Goal: Check status: Check status

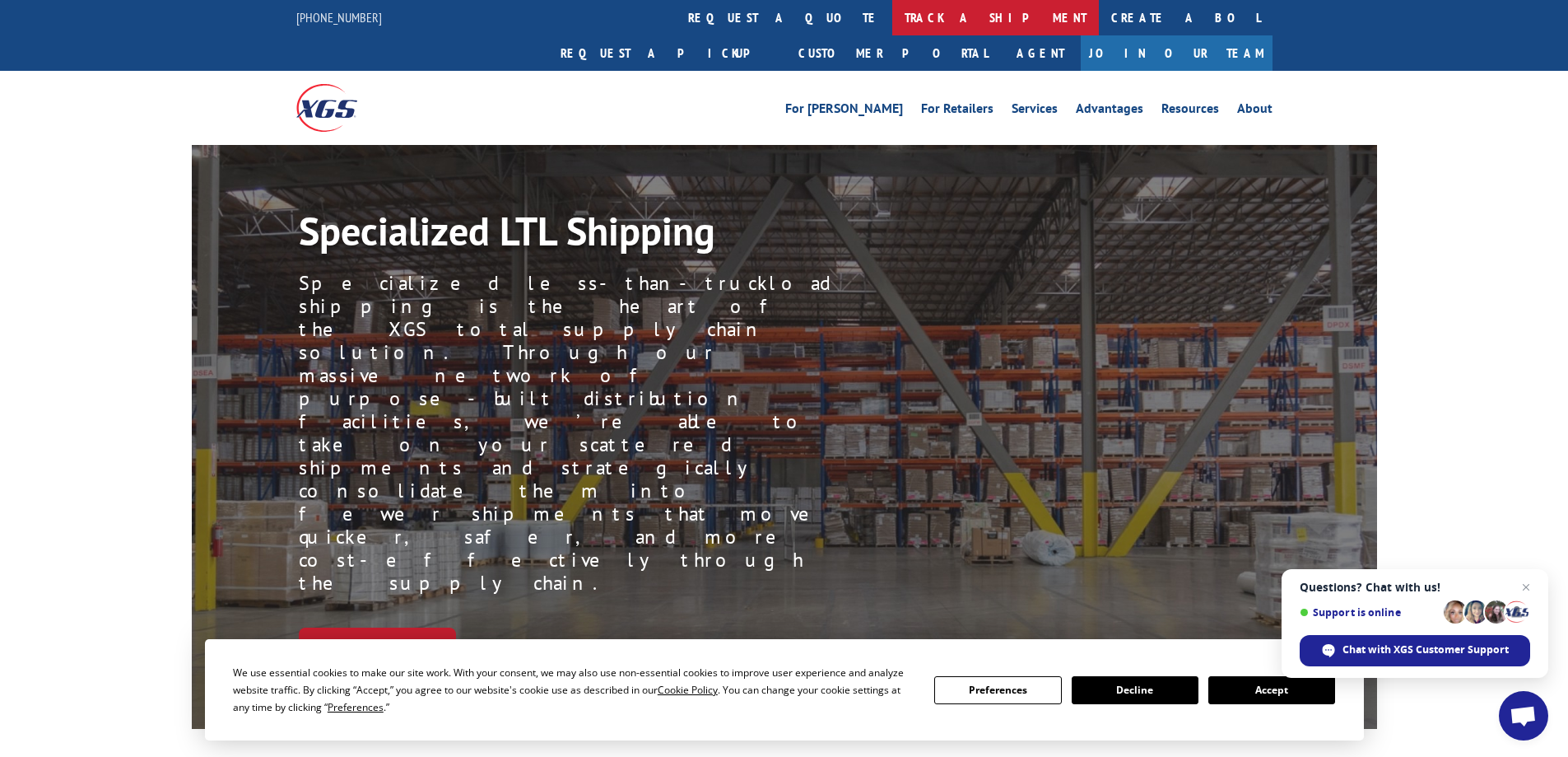
click at [893, 24] on link "track a shipment" at bounding box center [996, 17] width 207 height 35
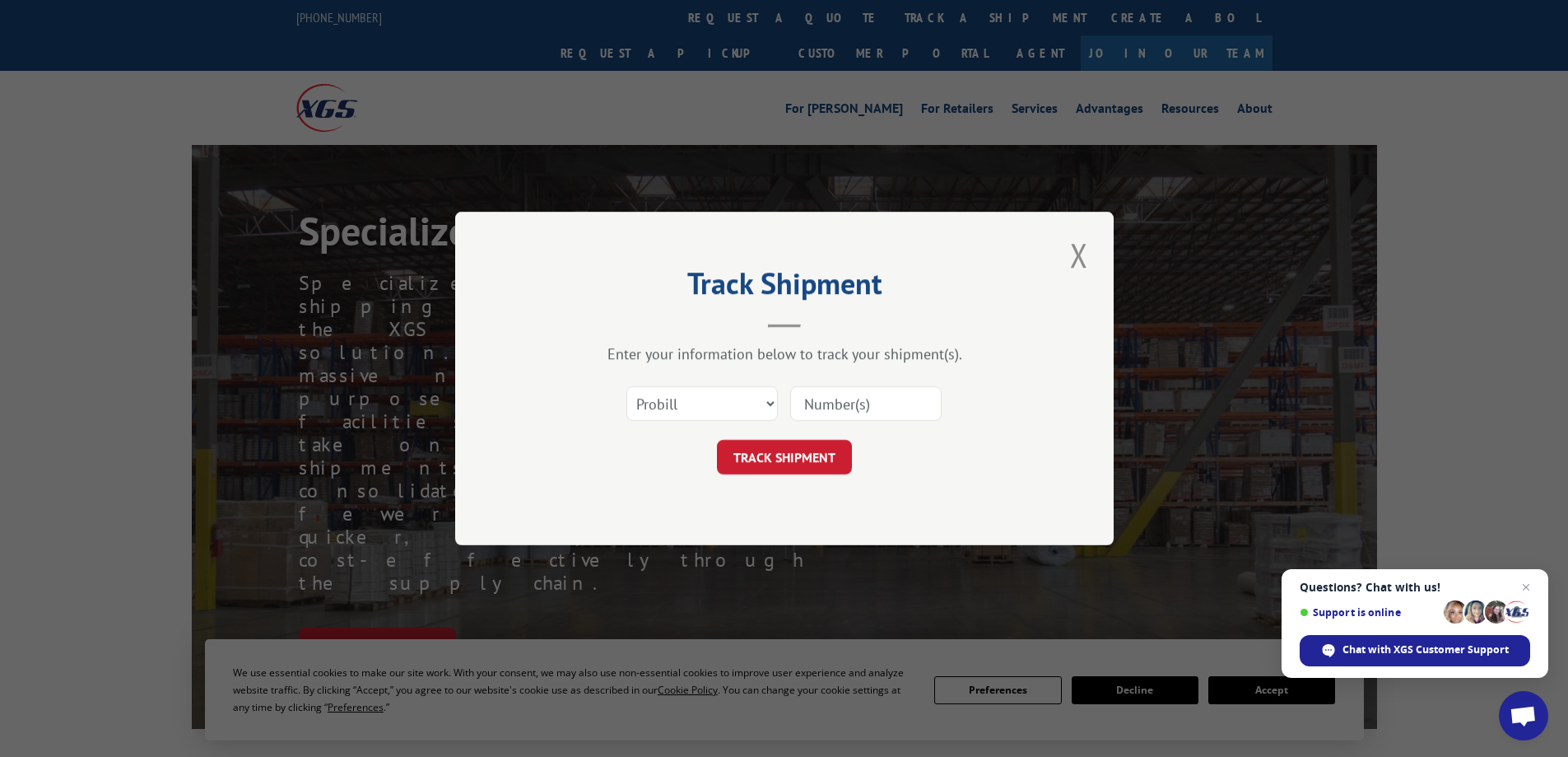
click at [853, 411] on input at bounding box center [865, 404] width 151 height 34
paste input "60111252437"
type input "60111252437"
click at [808, 461] on button "TRACK SHIPMENT" at bounding box center [785, 457] width 135 height 34
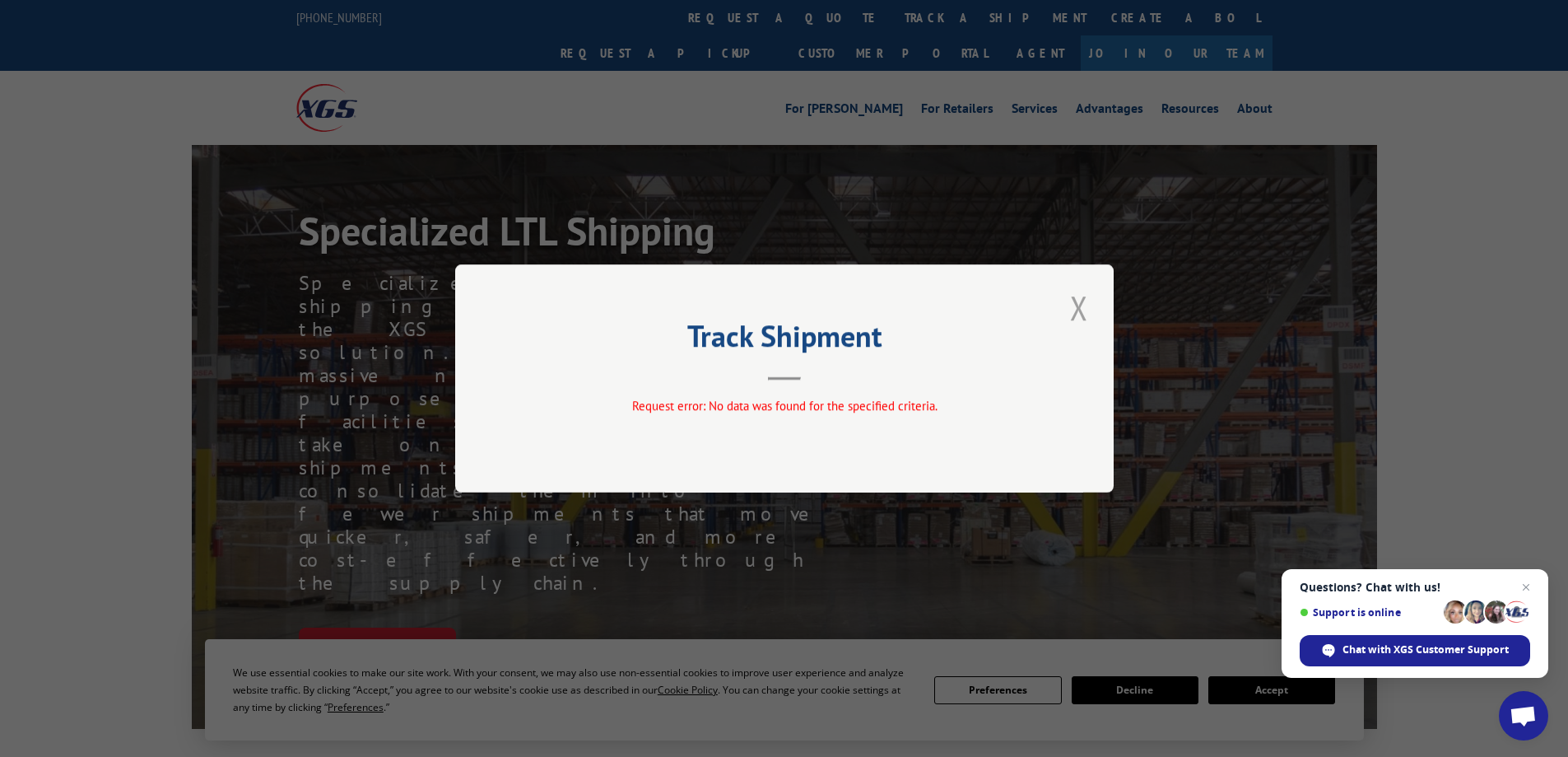
click at [1073, 316] on button "Close modal" at bounding box center [1079, 307] width 28 height 45
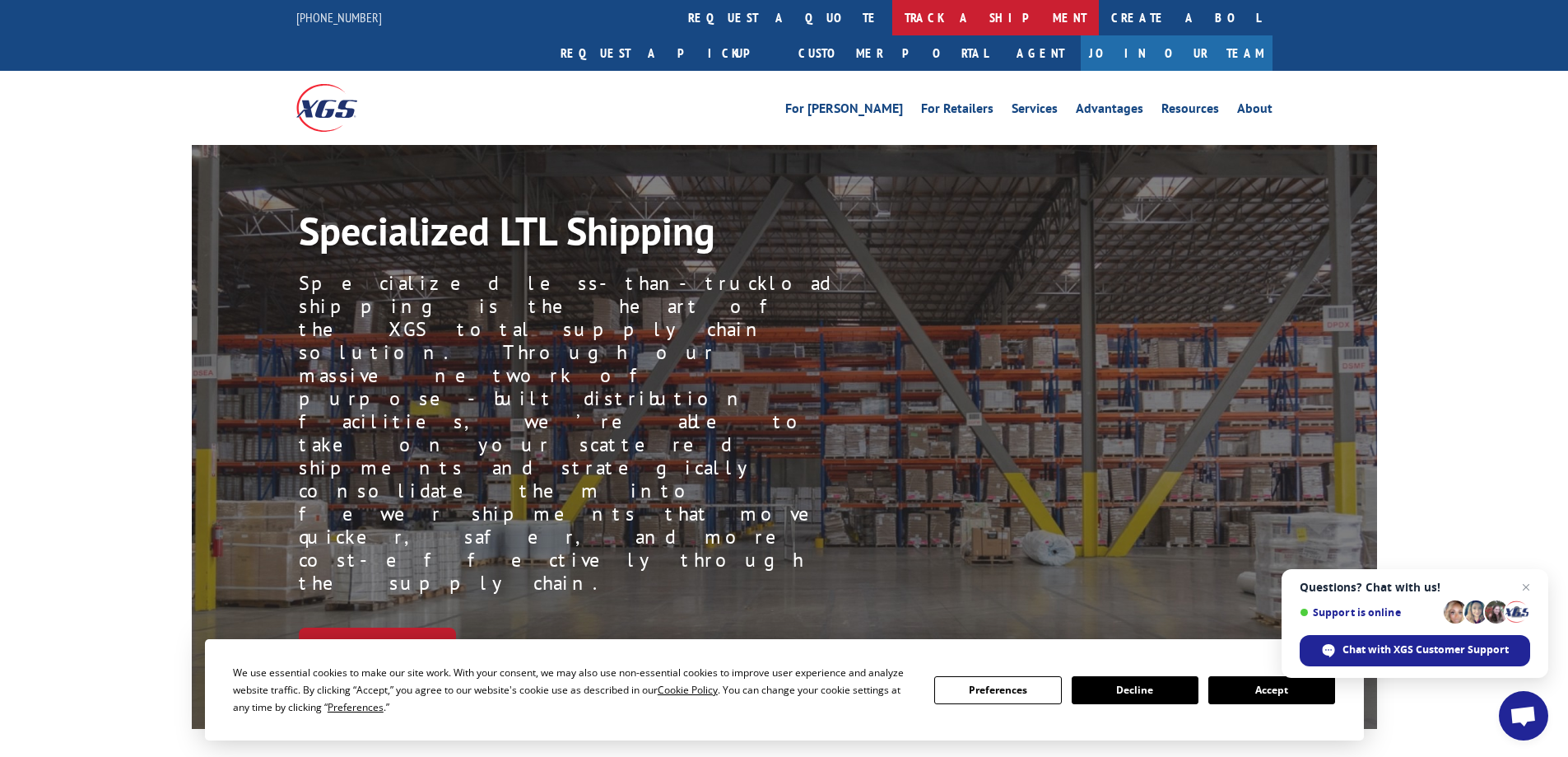
click at [893, 11] on link "track a shipment" at bounding box center [996, 17] width 207 height 35
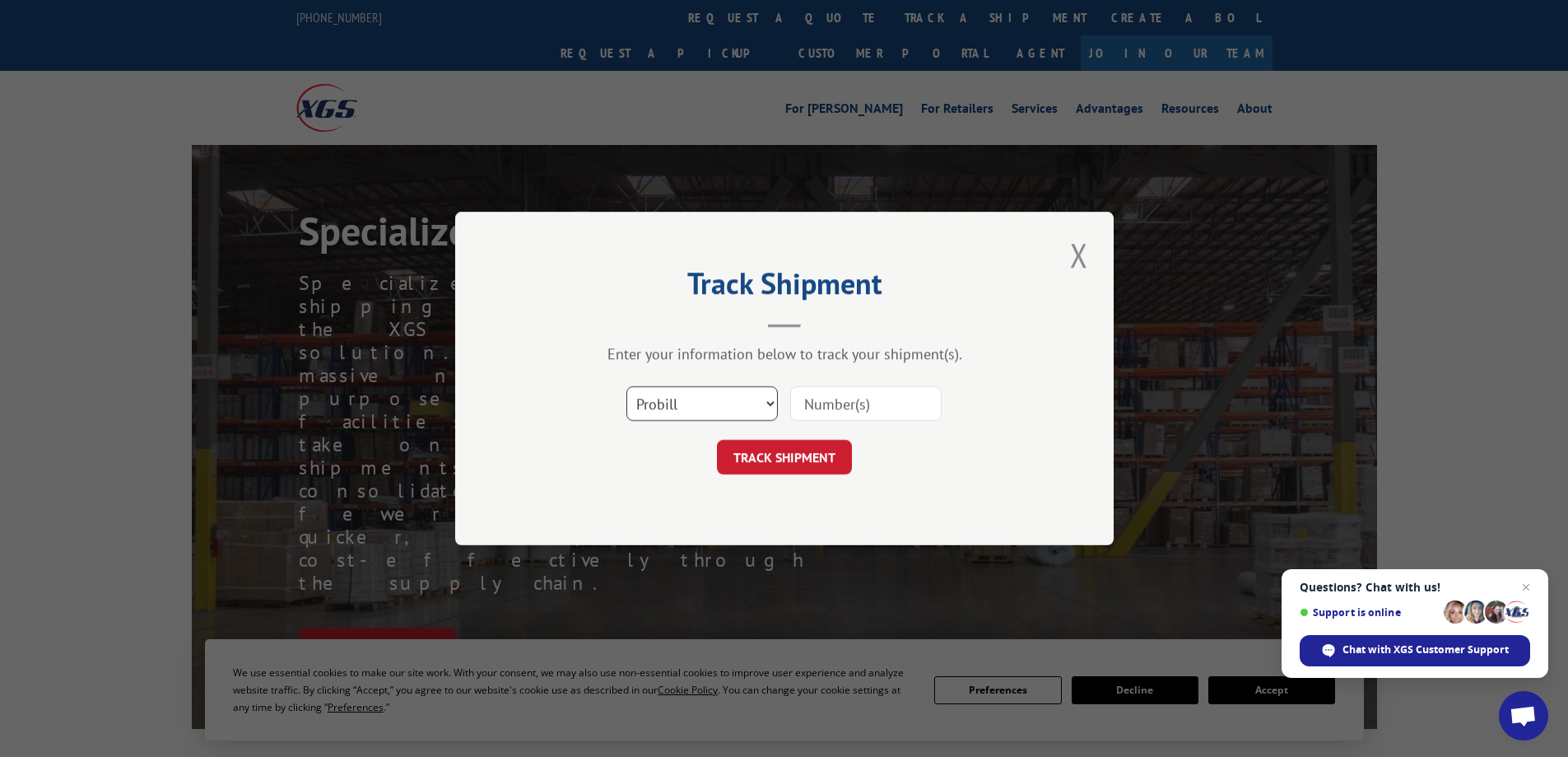
click at [696, 407] on select "Select category... Probill BOL PO" at bounding box center [702, 404] width 151 height 34
select select "bol"
click at [627, 387] on select "Select category... Probill BOL PO" at bounding box center [702, 404] width 151 height 34
click at [860, 404] on input at bounding box center [865, 404] width 151 height 34
paste input "60111252437"
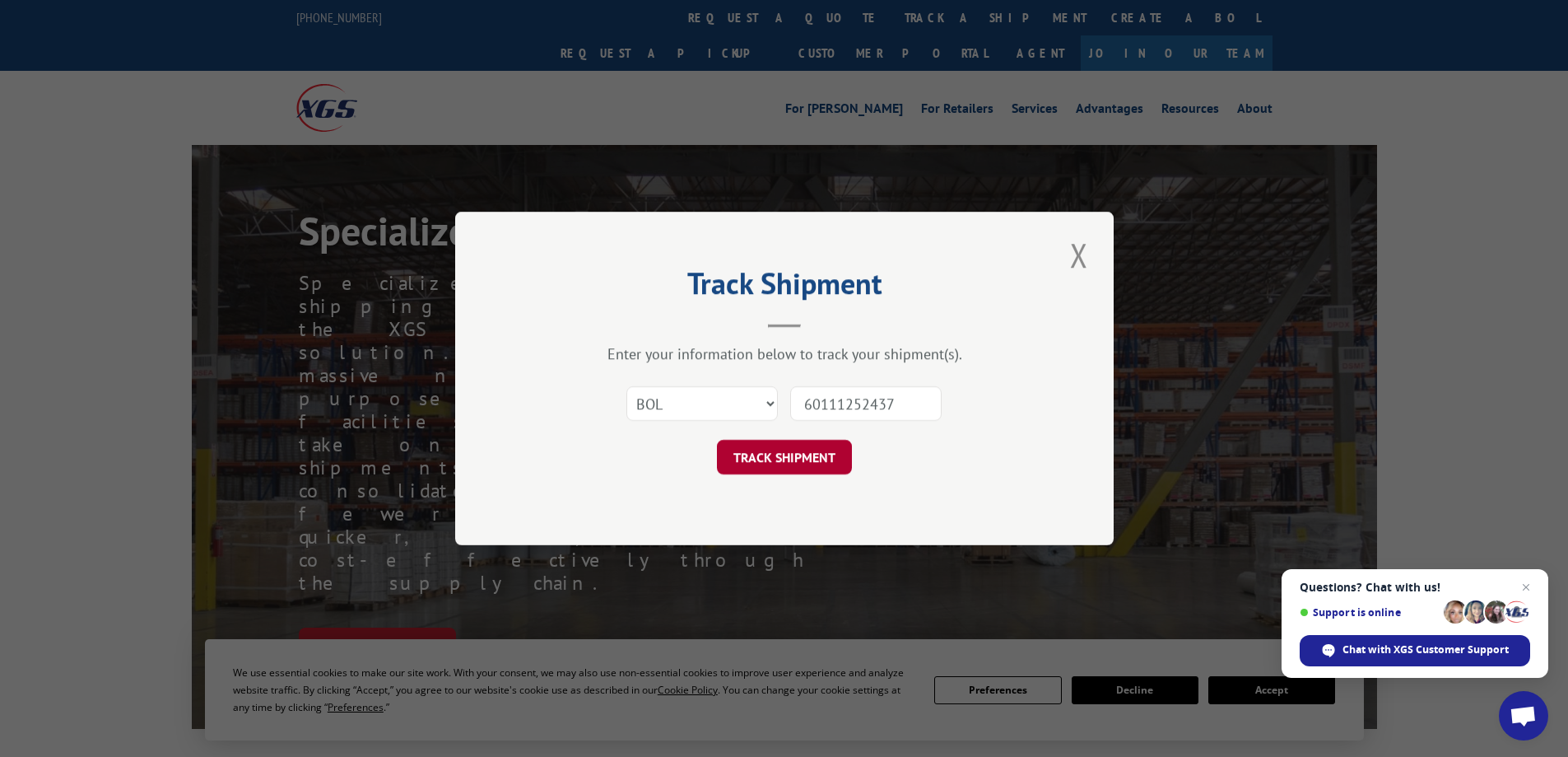
type input "60111252437"
click at [816, 453] on button "TRACK SHIPMENT" at bounding box center [785, 457] width 135 height 34
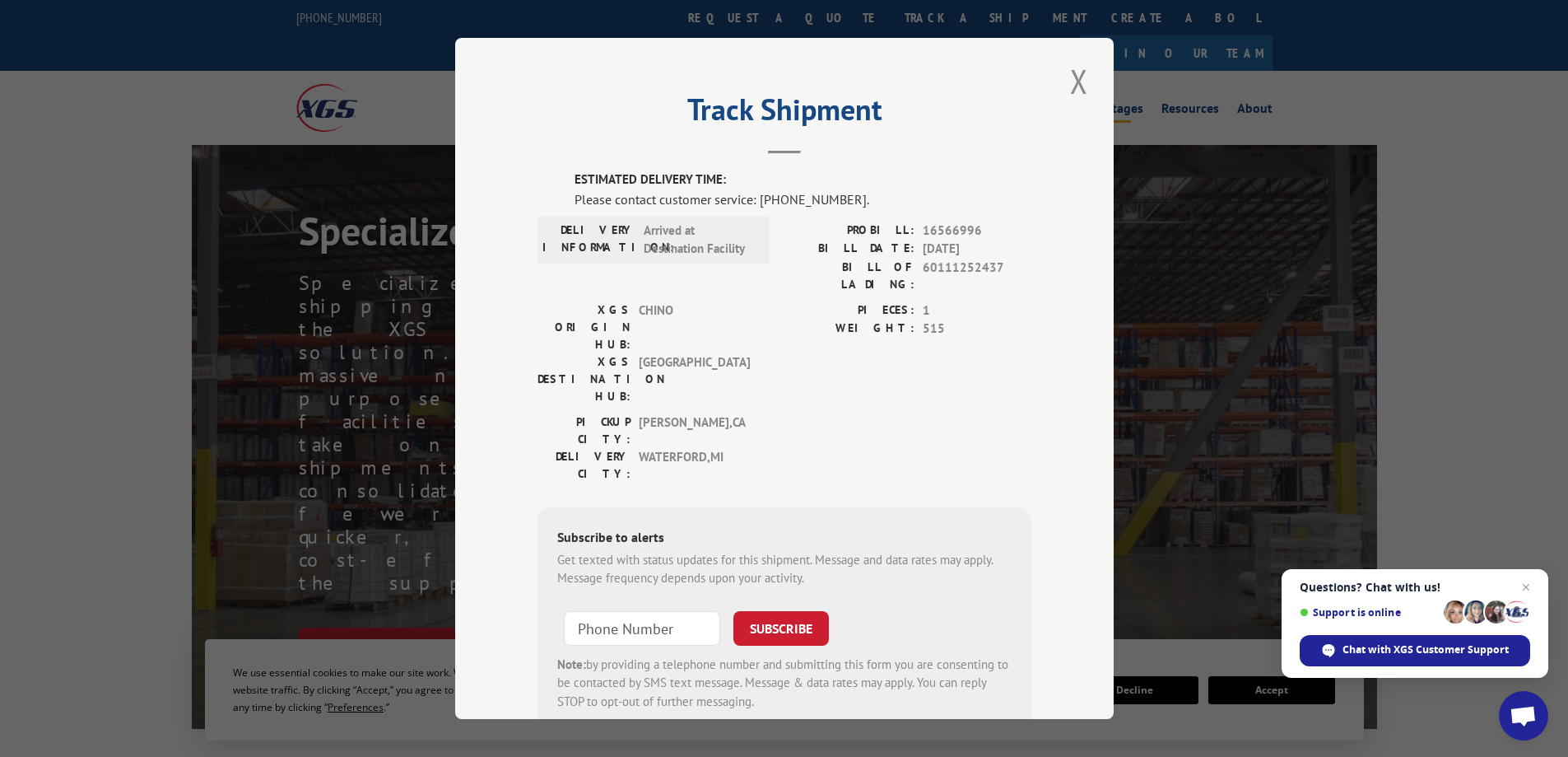
click at [1082, 72] on button "Close modal" at bounding box center [1079, 80] width 28 height 45
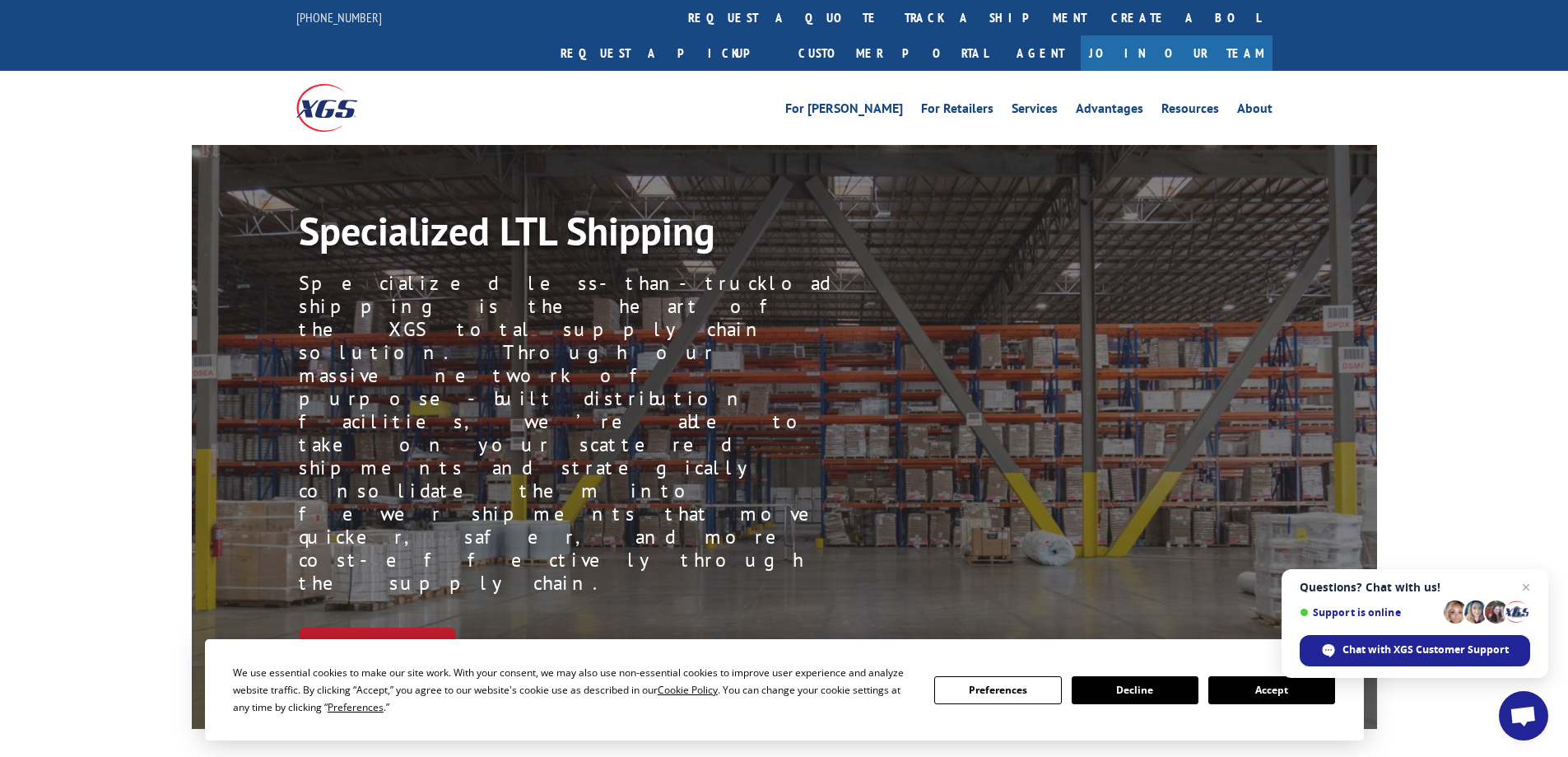
click at [893, 17] on link "track a shipment" at bounding box center [996, 17] width 207 height 35
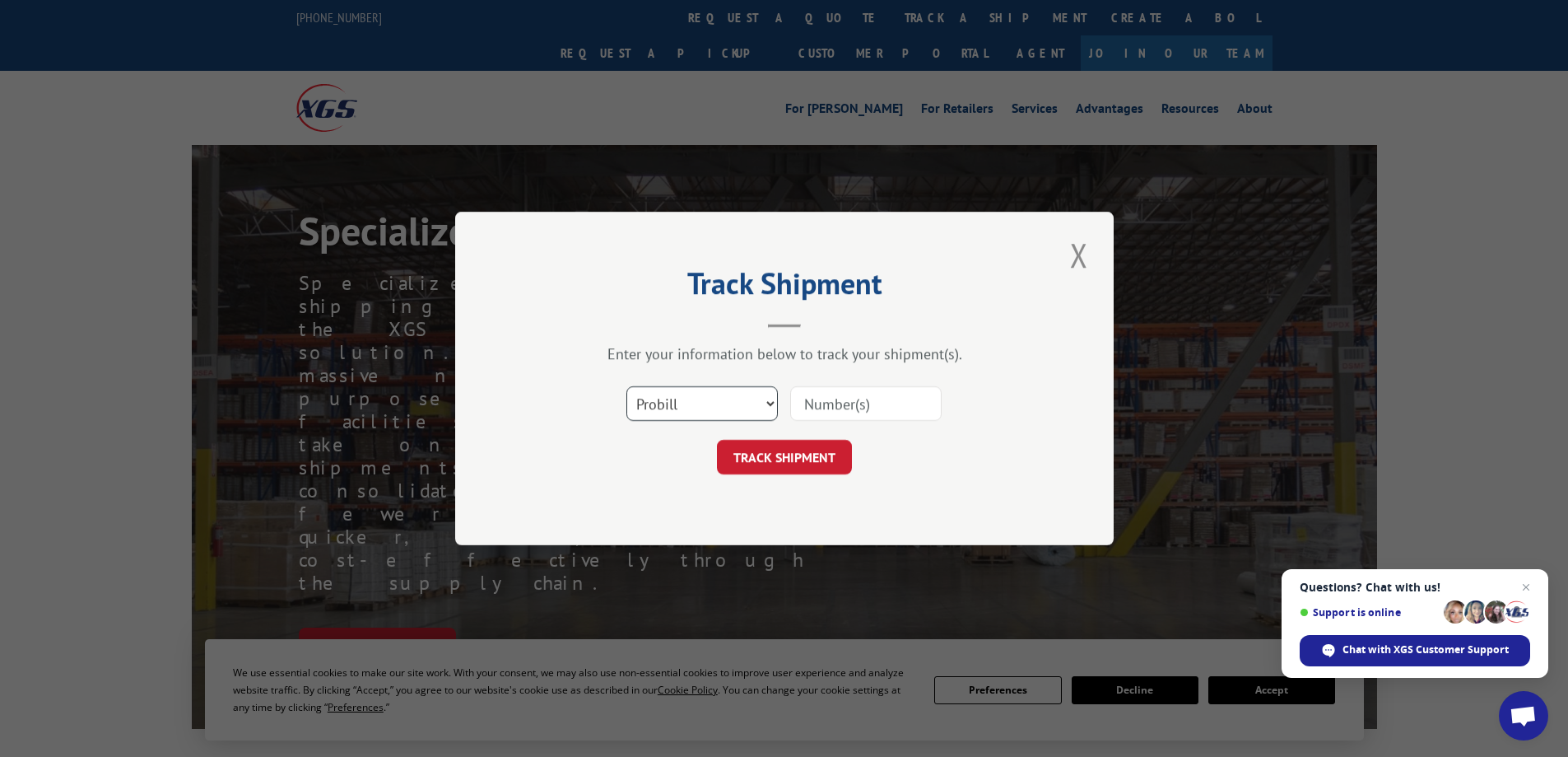
click at [711, 409] on select "Select category... Probill BOL PO" at bounding box center [702, 404] width 151 height 34
select select "bol"
click at [627, 387] on select "Select category... Probill BOL PO" at bounding box center [702, 404] width 151 height 34
click at [845, 406] on input at bounding box center [865, 404] width 151 height 34
click at [875, 399] on input at bounding box center [865, 404] width 151 height 34
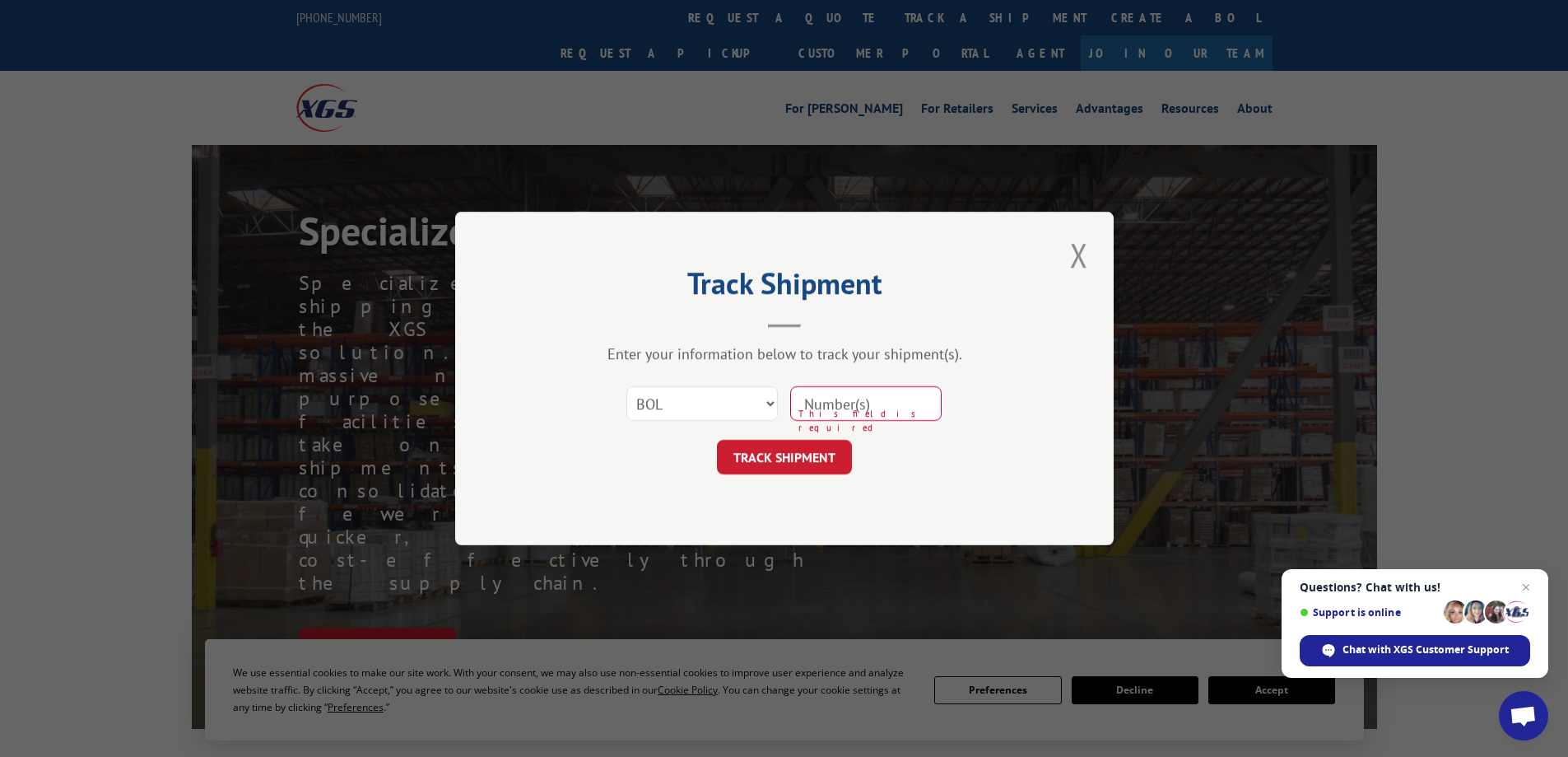
paste input "60111252437"
type input "60111252437"
click at [790, 452] on button "TRACK SHIPMENT" at bounding box center [785, 457] width 135 height 34
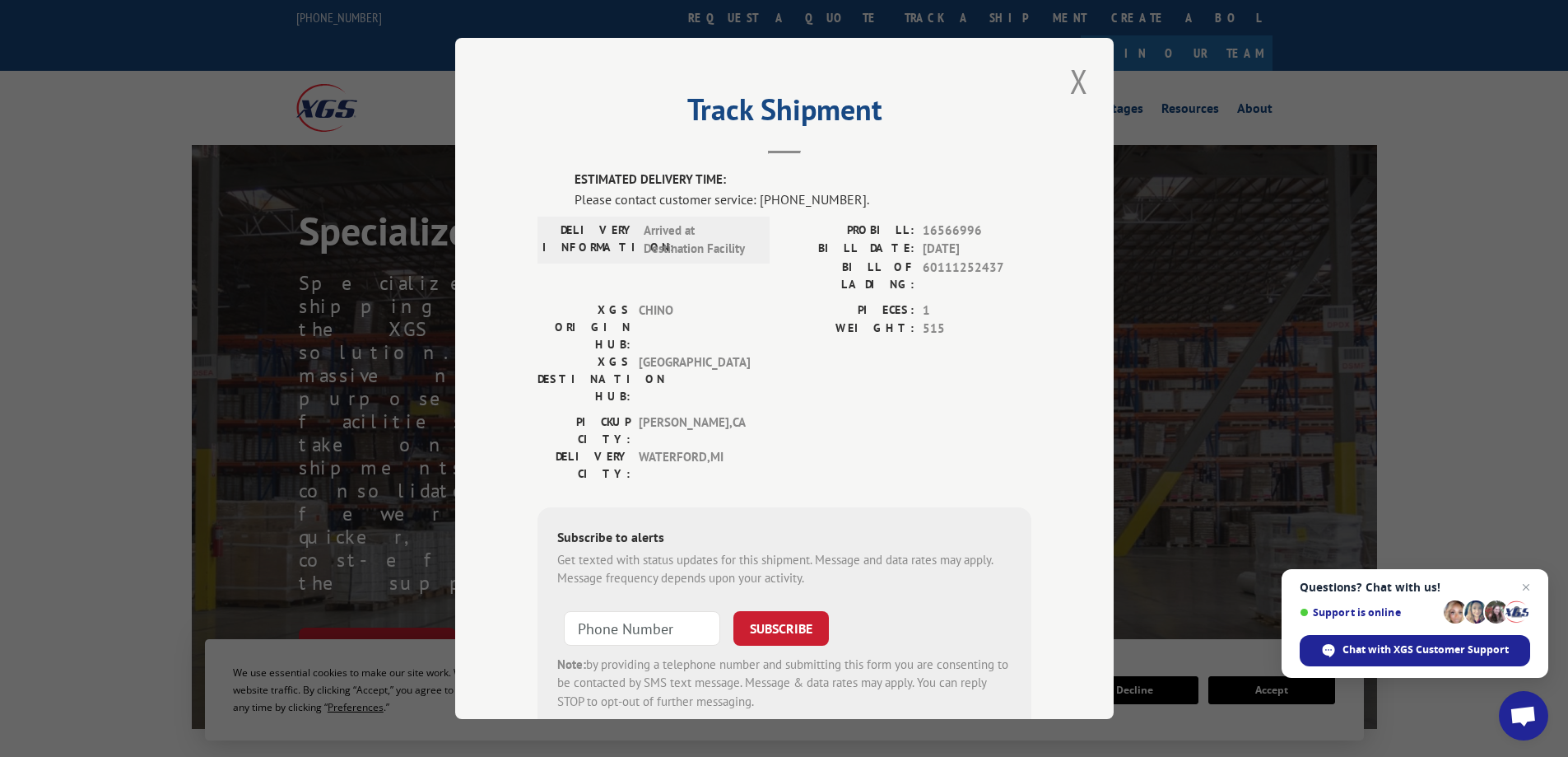
drag, startPoint x: 1065, startPoint y: 85, endPoint x: 1057, endPoint y: 97, distance: 14.4
click at [1065, 85] on button "Close modal" at bounding box center [1079, 80] width 28 height 45
